Goal: Information Seeking & Learning: Understand process/instructions

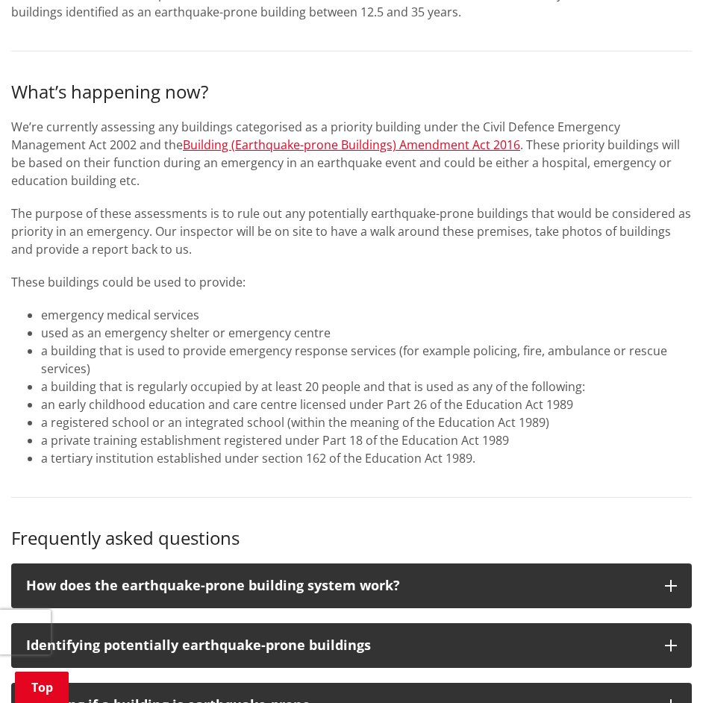
scroll to position [1417, 0]
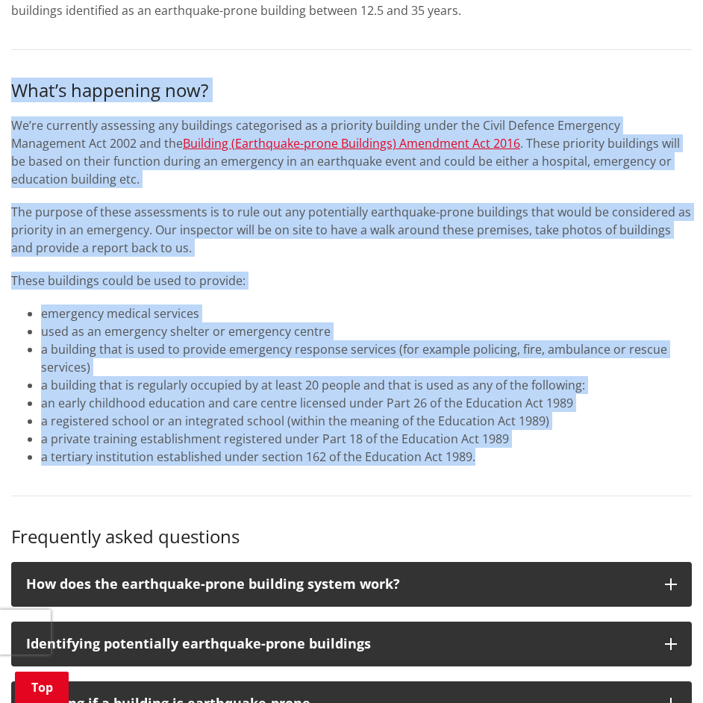
drag, startPoint x: 608, startPoint y: 454, endPoint x: 11, endPoint y: 84, distance: 702.4
click at [11, 84] on div "What’s happening now? We’re currently assessing any buildings categorised as a …" at bounding box center [351, 273] width 680 height 386
click at [9, 84] on div "Under the Building Act 2004 Council is required to assess the earthquake risk o…" at bounding box center [351, 82] width 703 height 2392
drag, startPoint x: 9, startPoint y: 84, endPoint x: 535, endPoint y: 473, distance: 654.8
click at [535, 473] on div "Under the Building Act 2004 Council is required to assess the earthquake risk o…" at bounding box center [351, 82] width 703 height 2392
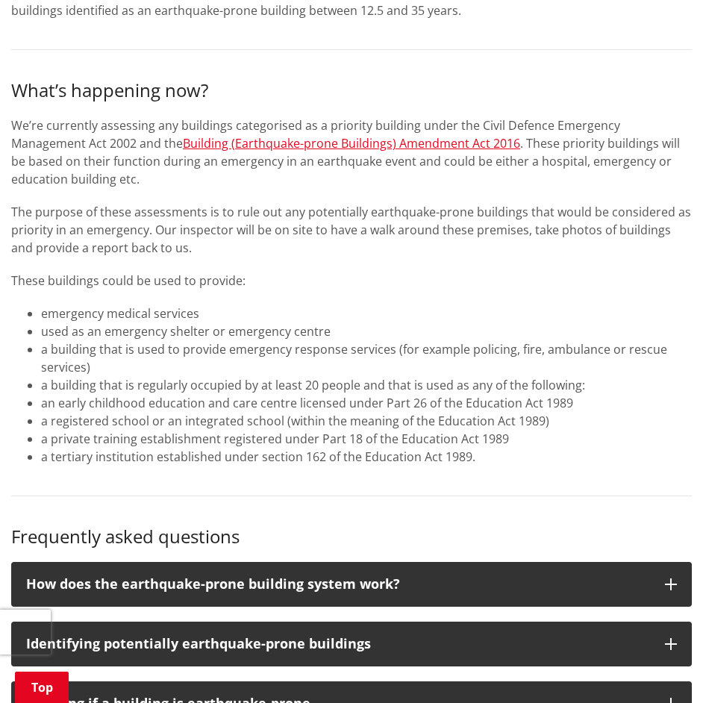
click at [535, 471] on div "Under the Building Act 2004 Council is required to assess the earthquake risk o…" at bounding box center [351, 82] width 703 height 2392
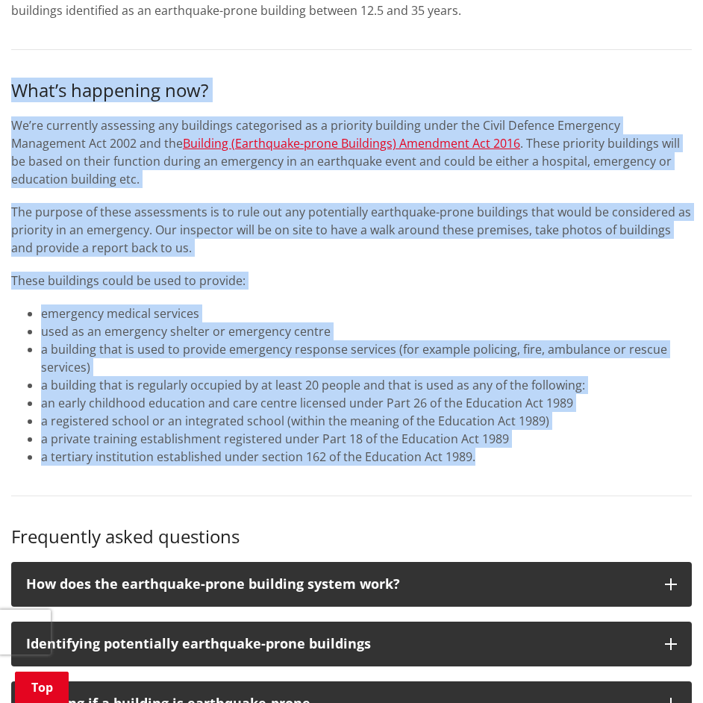
drag, startPoint x: 515, startPoint y: 469, endPoint x: -16, endPoint y: 66, distance: 666.9
click at [0, 66] on html "BOIL WATER NOTICE A boil water notice is in place for properties connected to […" at bounding box center [351, 418] width 703 height 3671
click at [7, 83] on div "Under the Building Act 2004 Council is required to assess the earthquake risk o…" at bounding box center [351, 82] width 703 height 2392
drag, startPoint x: 7, startPoint y: 83, endPoint x: 513, endPoint y: 480, distance: 643.7
click at [513, 480] on div "Under the Building Act 2004 Council is required to assess the earthquake risk o…" at bounding box center [351, 82] width 703 height 2392
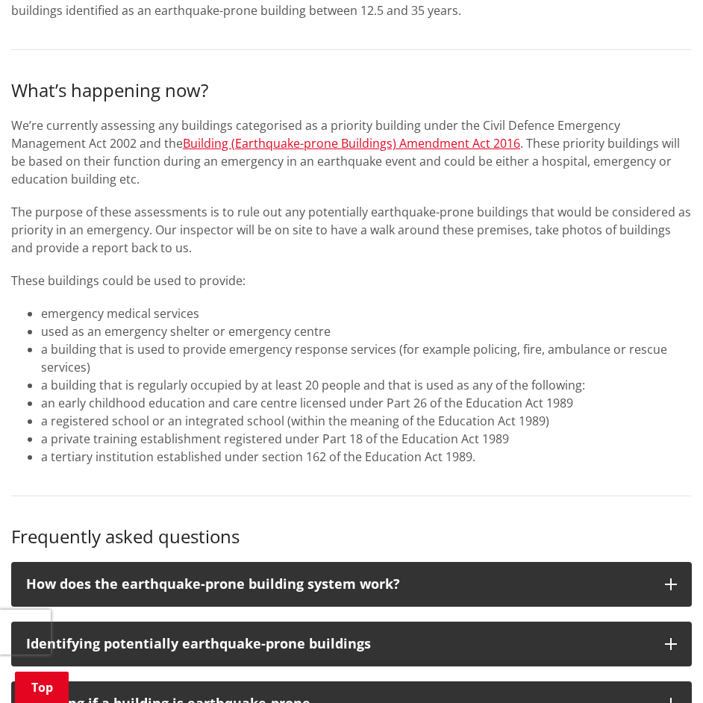
click at [524, 474] on div "Under the Building Act 2004 Council is required to assess the earthquake risk o…" at bounding box center [351, 82] width 703 height 2392
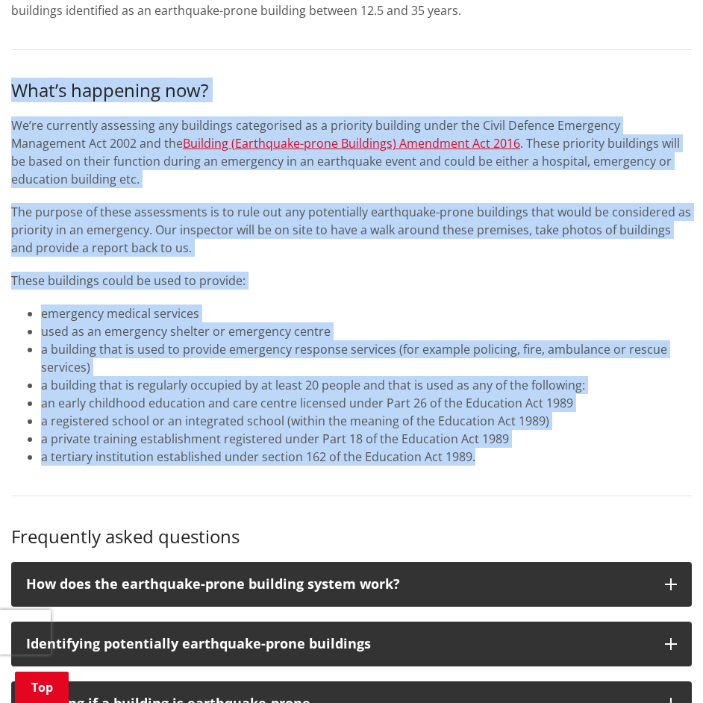
drag, startPoint x: 500, startPoint y: 442, endPoint x: 3, endPoint y: 87, distance: 611.1
click at [3, 87] on div "Under the Building Act 2004 Council is required to assess the earthquake risk o…" at bounding box center [351, 82] width 703 height 2392
click at [7, 85] on div "Under the Building Act 2004 Council is required to assess the earthquake risk o…" at bounding box center [351, 82] width 703 height 2392
click at [21, 84] on h3 "What’s happening now?" at bounding box center [351, 91] width 680 height 22
click at [15, 85] on h3 "What’s happening now?" at bounding box center [351, 91] width 680 height 22
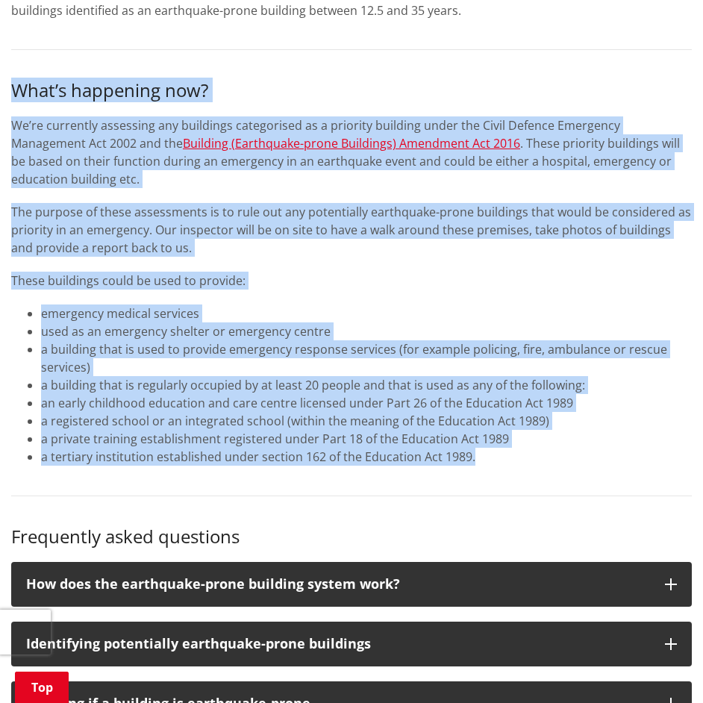
drag, startPoint x: 12, startPoint y: 87, endPoint x: 485, endPoint y: 466, distance: 606.9
click at [485, 466] on div "Under the Building Act 2004 Council is required to assess the earthquake risk o…" at bounding box center [351, 82] width 703 height 2392
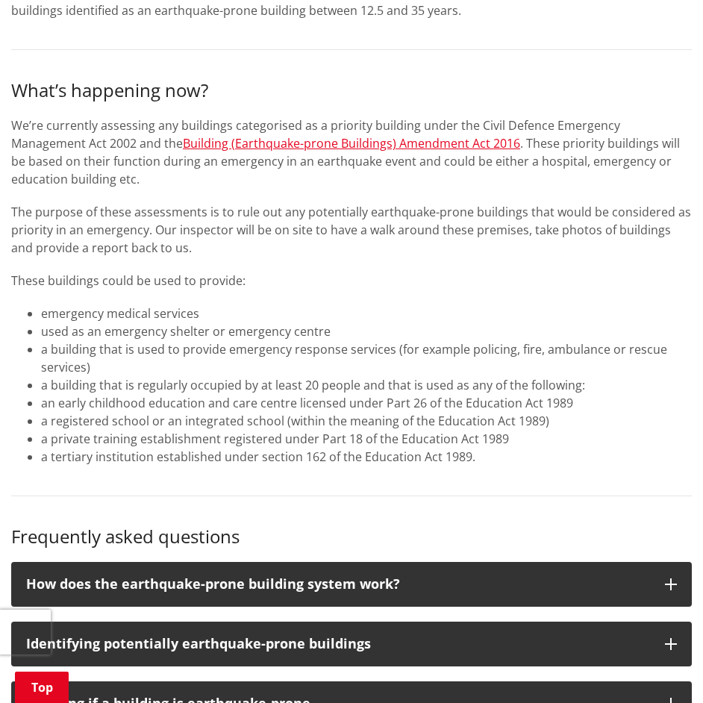
click at [485, 466] on div "Under the Building Act 2004 Council is required to assess the earthquake risk o…" at bounding box center [351, 82] width 703 height 2392
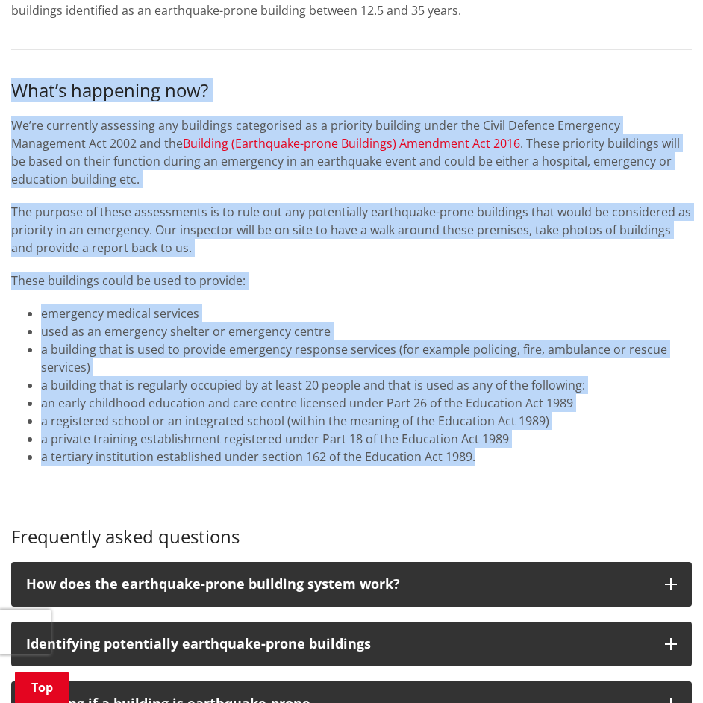
drag, startPoint x: 485, startPoint y: 466, endPoint x: 4, endPoint y: 91, distance: 610.0
click at [4, 91] on div "Under the Building Act 2004 Council is required to assess the earthquake risk o…" at bounding box center [351, 82] width 703 height 2392
click at [4, 89] on div "Under the Building Act 2004 Council is required to assess the earthquake risk o…" at bounding box center [351, 82] width 703 height 2392
drag, startPoint x: 5, startPoint y: 87, endPoint x: 534, endPoint y: 480, distance: 658.8
click at [534, 480] on div "Under the Building Act 2004 Council is required to assess the earthquake risk o…" at bounding box center [351, 82] width 703 height 2392
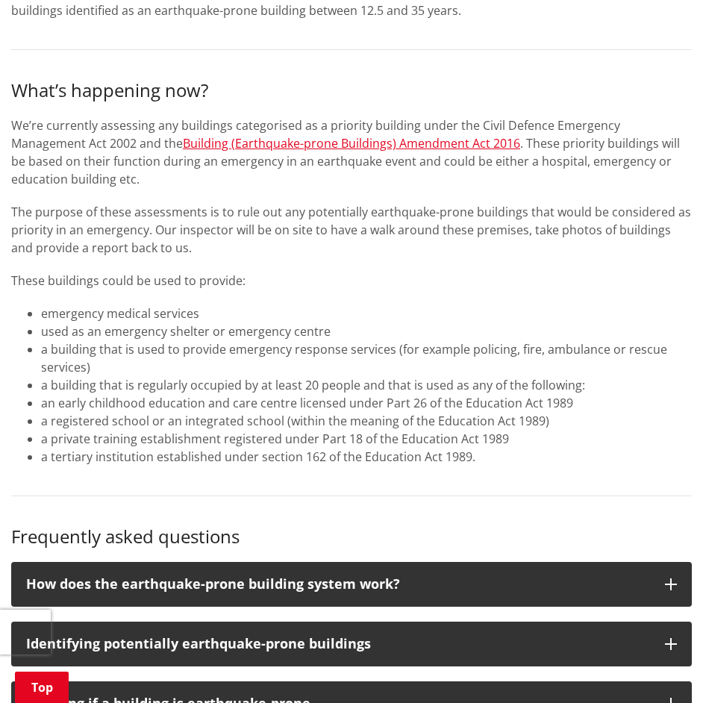
click at [534, 477] on div "Under the Building Act 2004 Council is required to assess the earthquake risk o…" at bounding box center [351, 82] width 703 height 2392
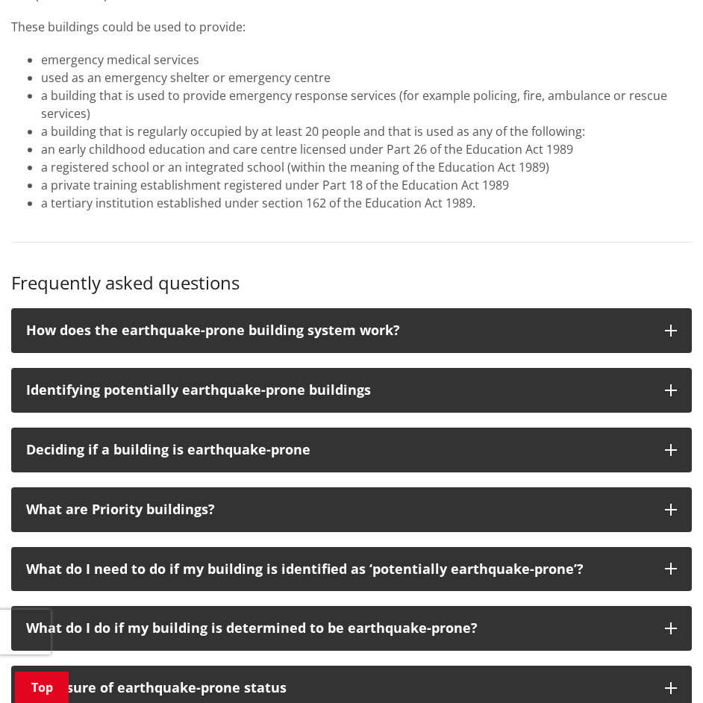
scroll to position [1715, 0]
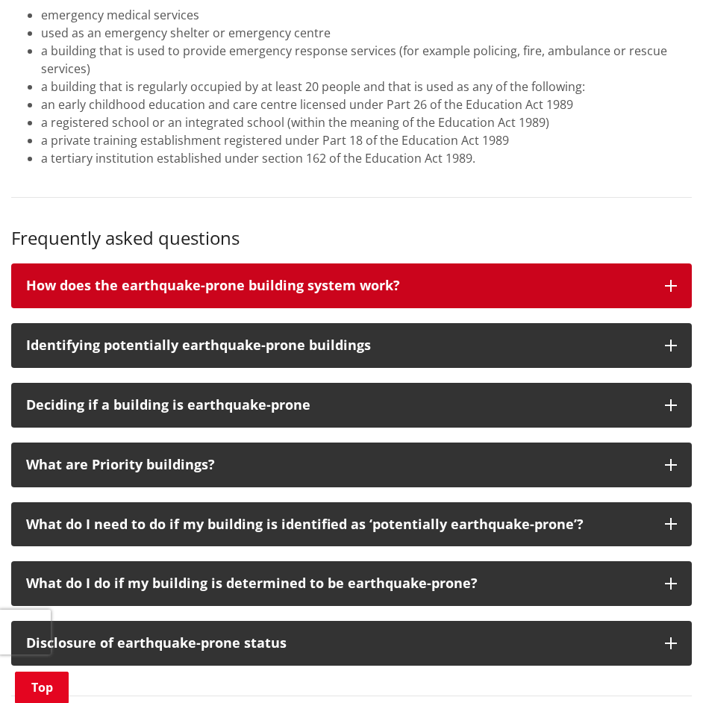
click at [387, 294] on button "How does the earthquake-prone building system work?" at bounding box center [351, 285] width 680 height 45
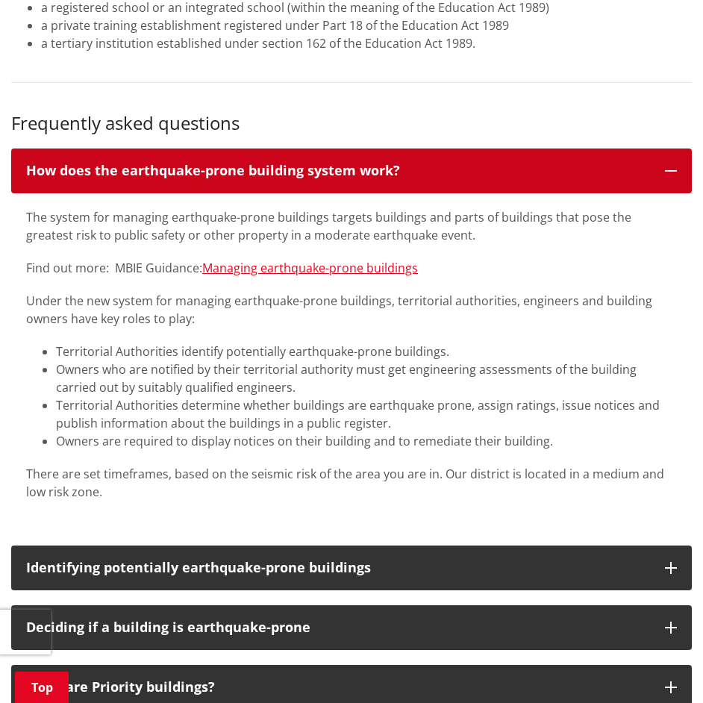
scroll to position [1864, 0]
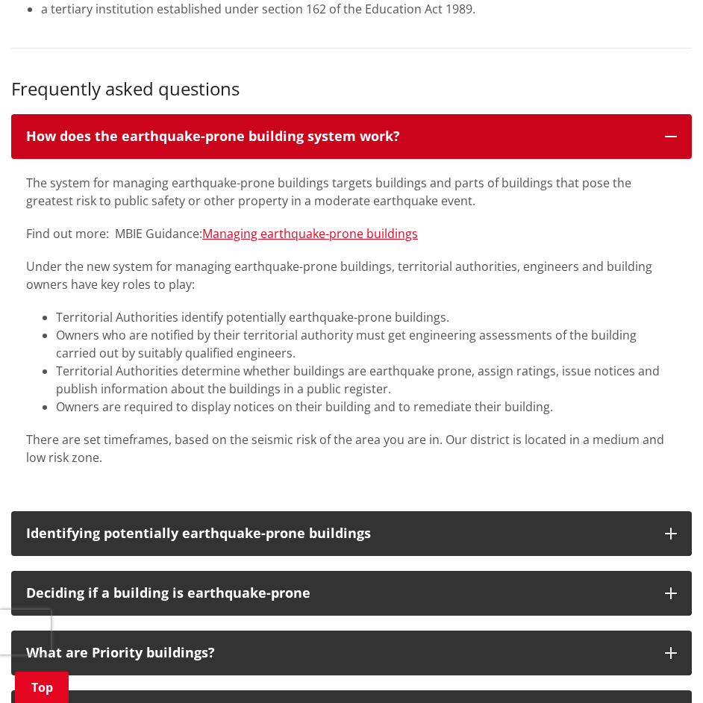
click at [441, 132] on p "How does the earthquake-prone building system work?" at bounding box center [337, 136] width 623 height 15
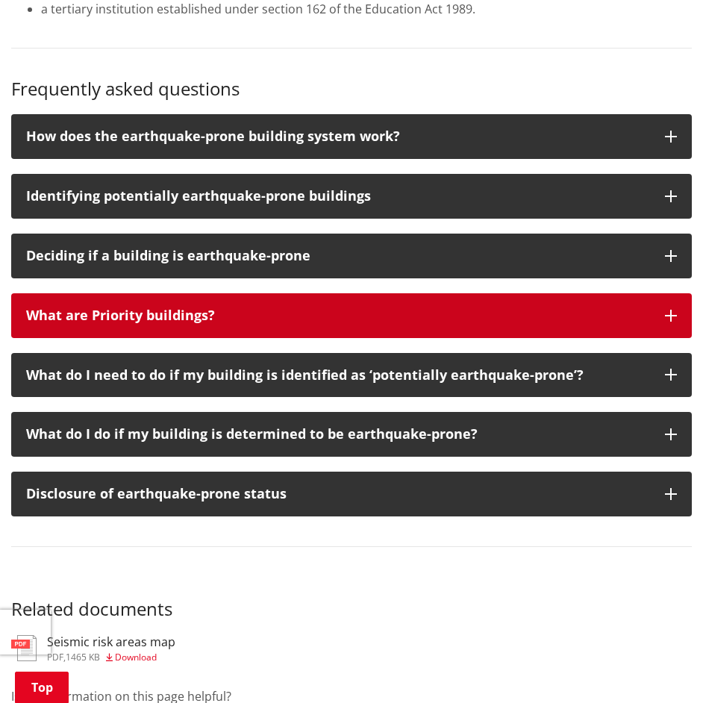
click at [425, 304] on button "What are Priority buildings?" at bounding box center [351, 315] width 680 height 45
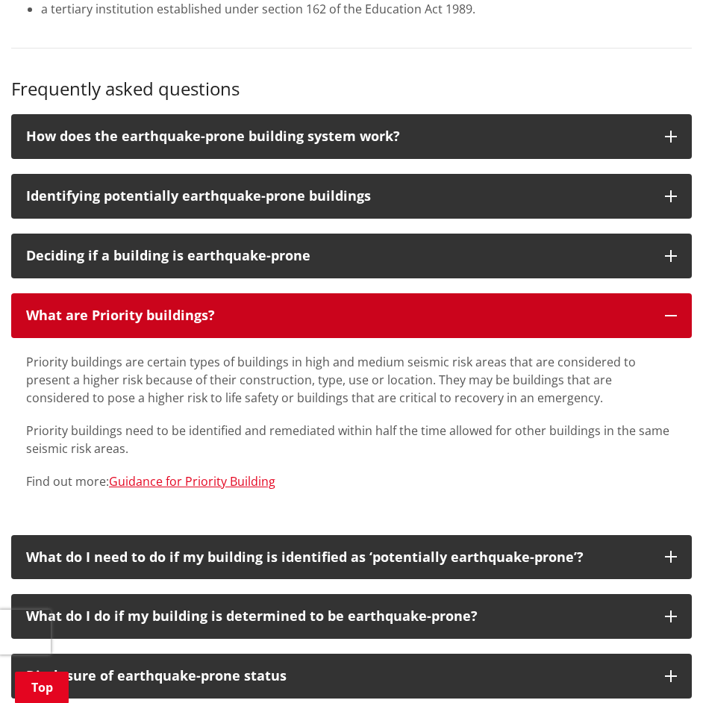
click at [425, 304] on button "What are Priority buildings?" at bounding box center [351, 315] width 680 height 45
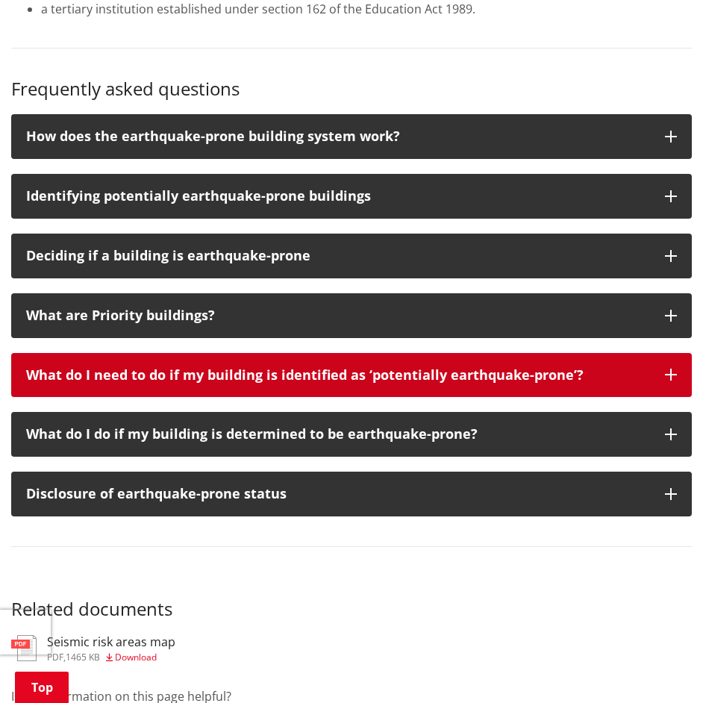
click at [434, 368] on div "What do I need to do if my building is identified as ‘potentially earthquake-pr…" at bounding box center [337, 375] width 623 height 15
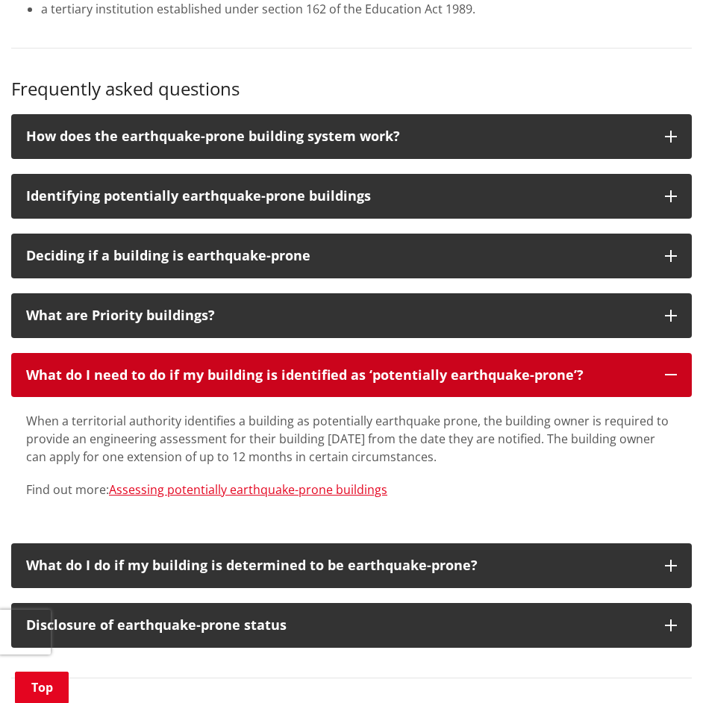
click at [430, 368] on div "What do I need to do if my building is identified as ‘potentially earthquake-pr…" at bounding box center [337, 375] width 623 height 15
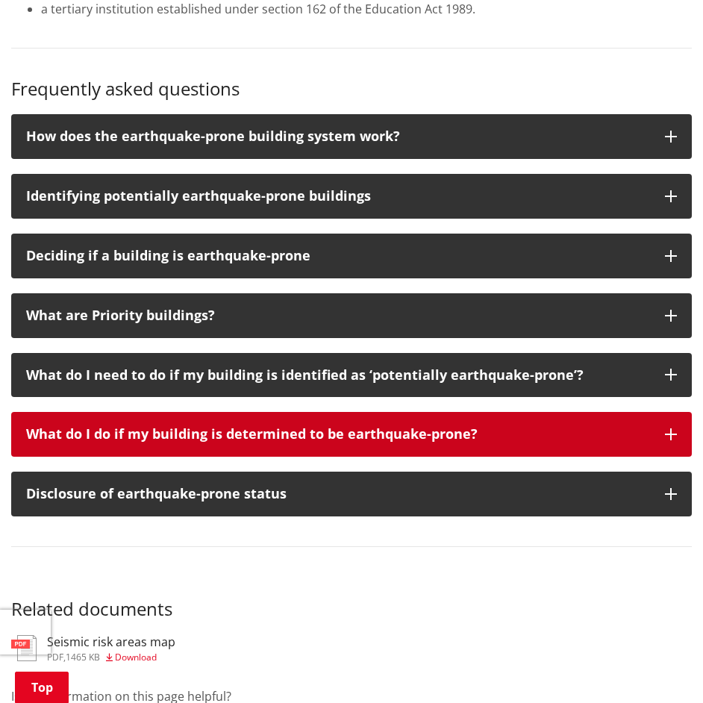
click at [367, 432] on p "What do I do if my building is determined to be earthquake-prone?" at bounding box center [337, 434] width 623 height 15
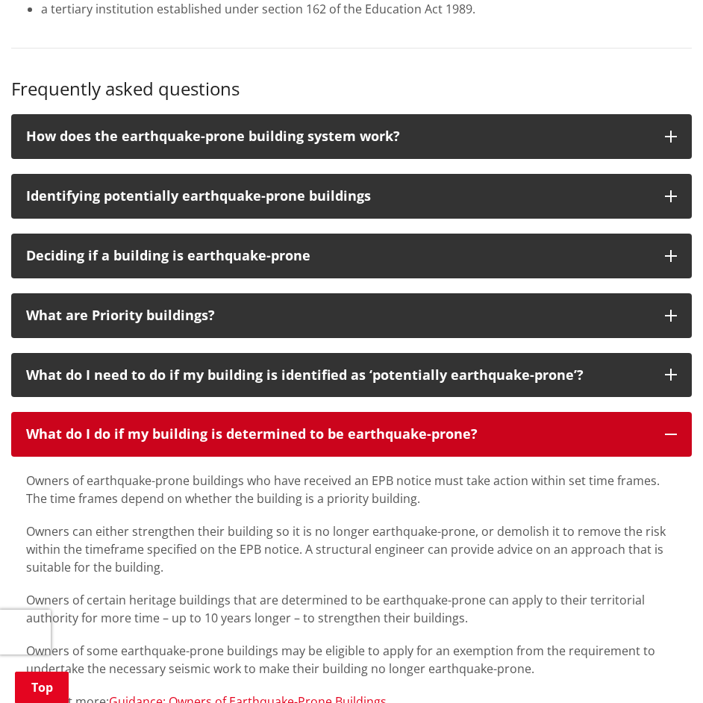
click at [367, 432] on p "What do I do if my building is determined to be earthquake-prone?" at bounding box center [337, 434] width 623 height 15
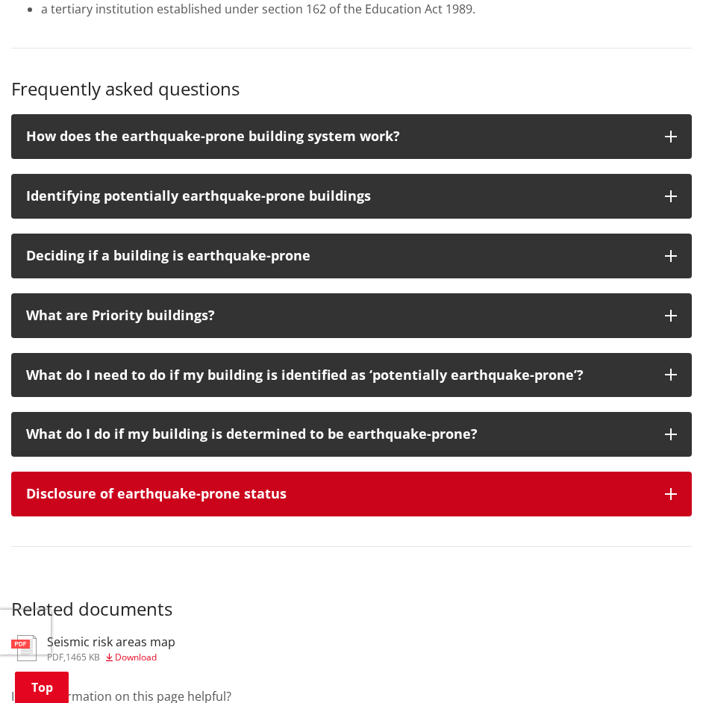
click at [312, 481] on button "Disclosure of earthquake-prone status" at bounding box center [351, 493] width 680 height 45
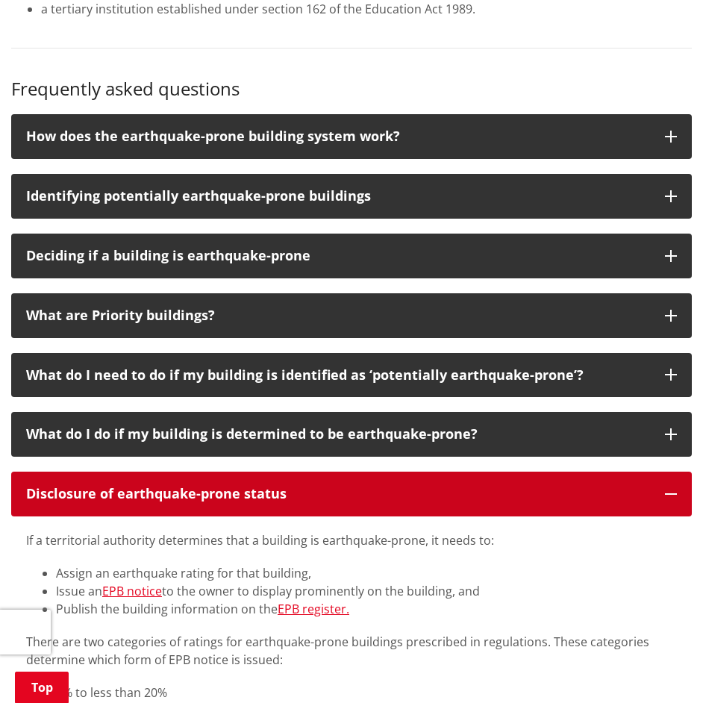
click at [312, 481] on button "Disclosure of earthquake-prone status" at bounding box center [351, 493] width 680 height 45
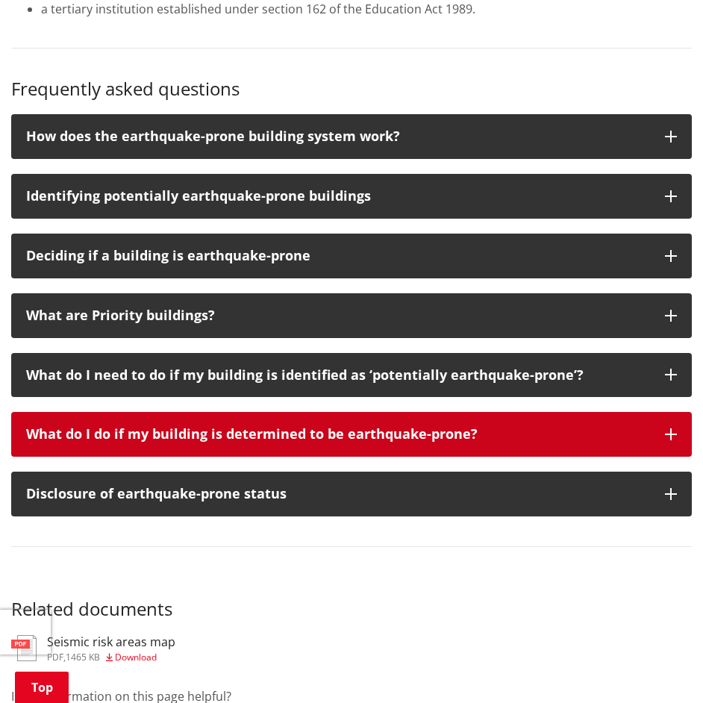
click at [330, 421] on button "What do I do if my building is determined to be earthquake-prone?" at bounding box center [351, 434] width 680 height 45
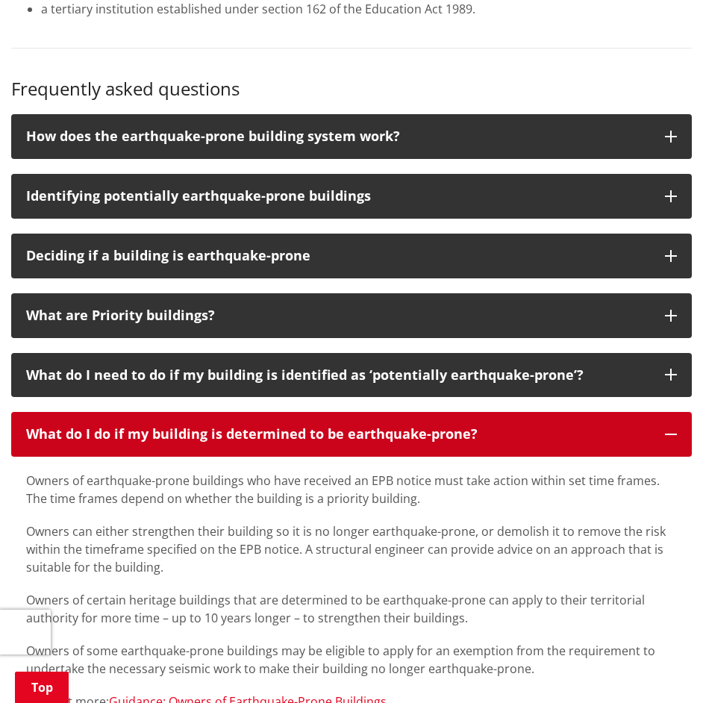
click at [330, 421] on button "What do I do if my building is determined to be earthquake-prone?" at bounding box center [351, 434] width 680 height 45
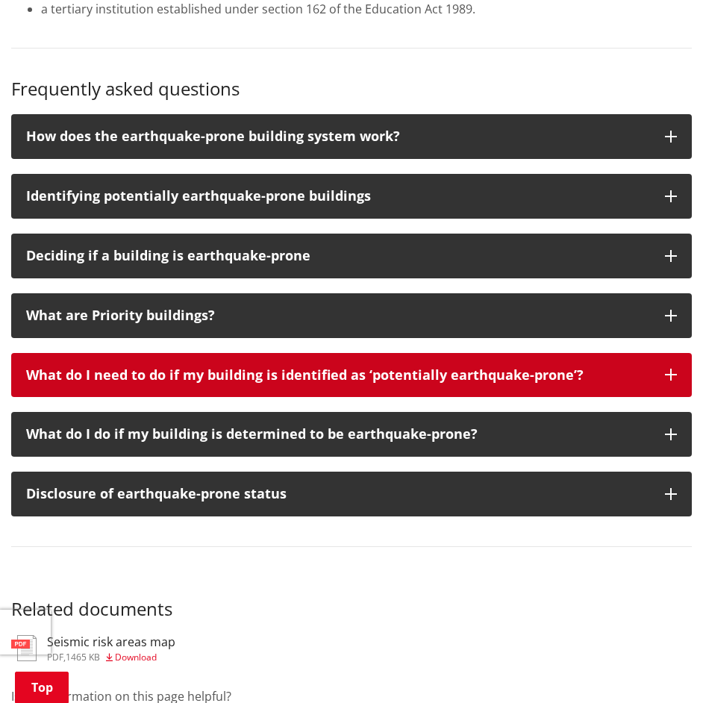
click at [350, 375] on div "What do I need to do if my building is identified as ‘potentially earthquake-pr…" at bounding box center [337, 375] width 623 height 15
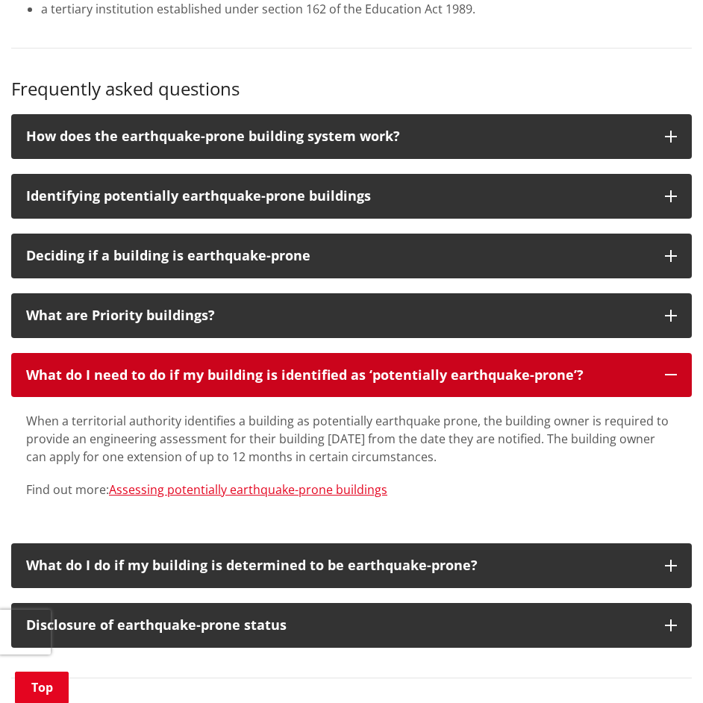
click at [350, 375] on div "What do I need to do if my building is identified as ‘potentially earthquake-pr…" at bounding box center [337, 375] width 623 height 15
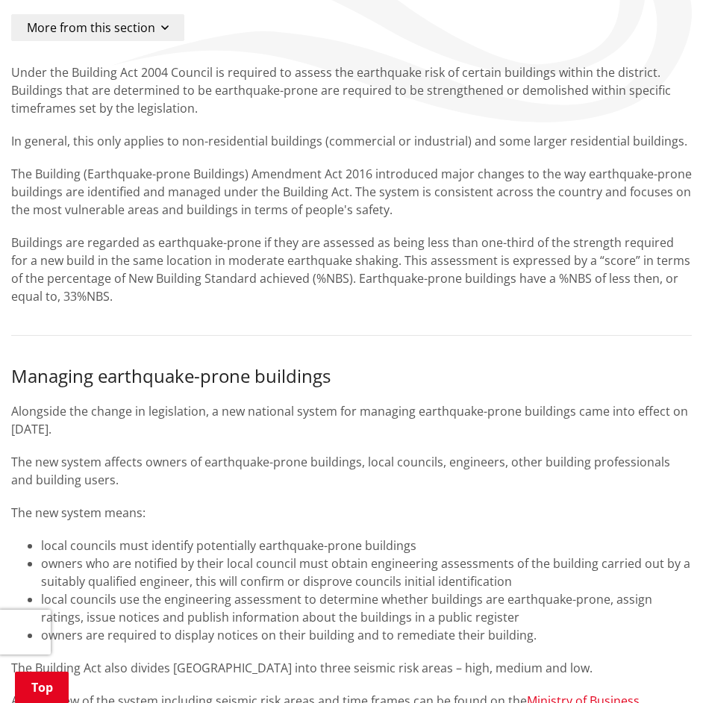
scroll to position [0, 0]
